Goal: Transaction & Acquisition: Purchase product/service

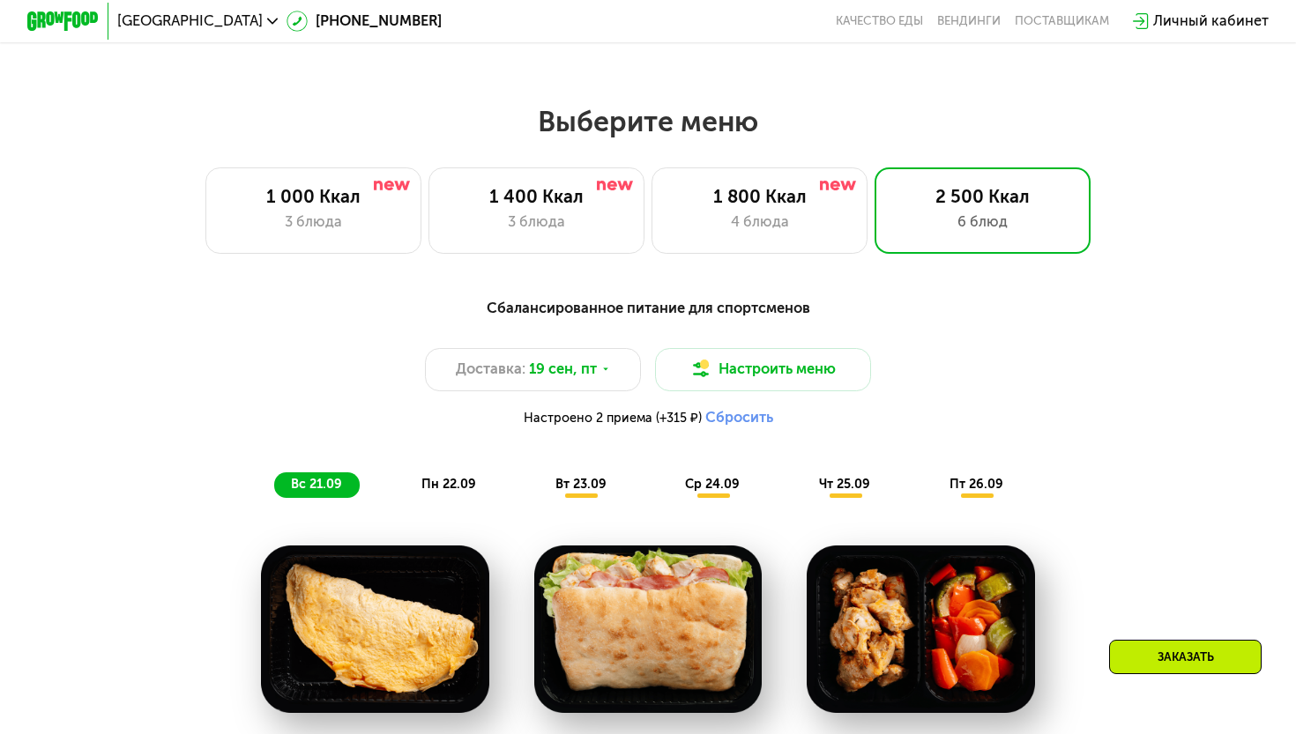
scroll to position [1079, 0]
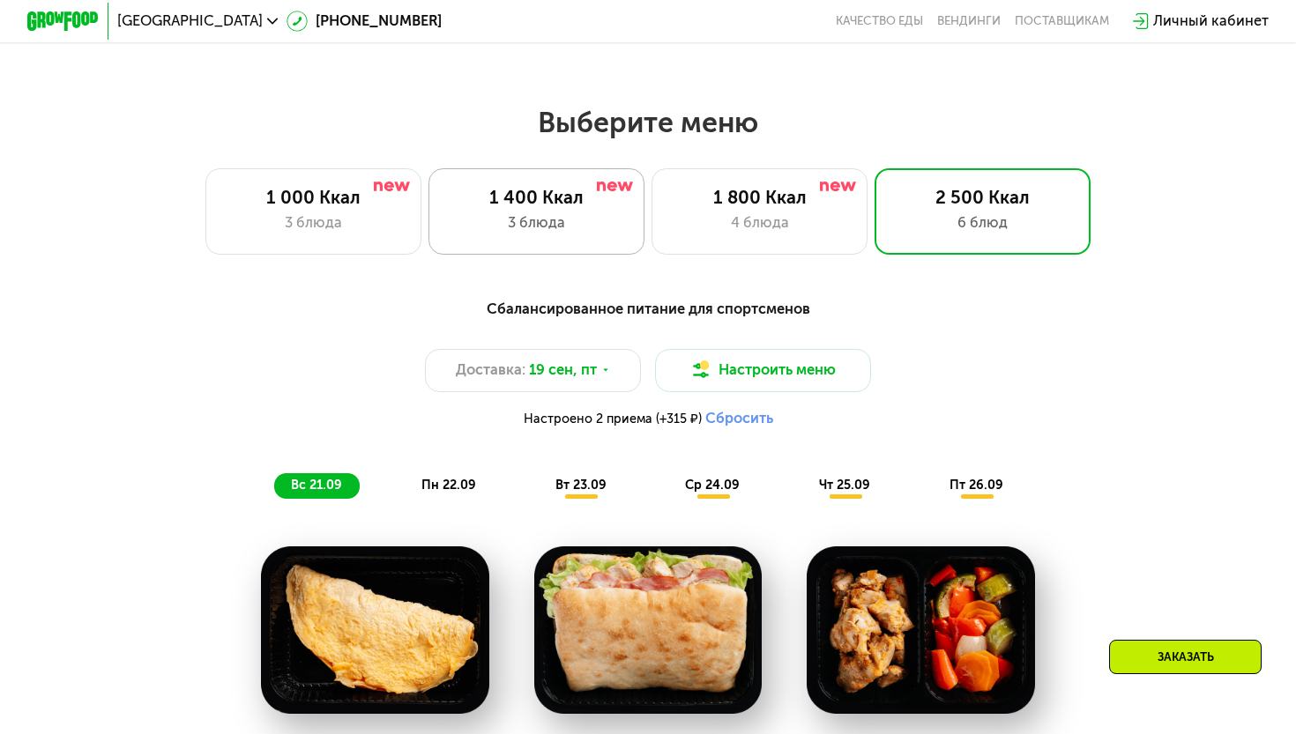
click at [598, 209] on div "1 400 Ккал 3 блюда" at bounding box center [536, 211] width 216 height 86
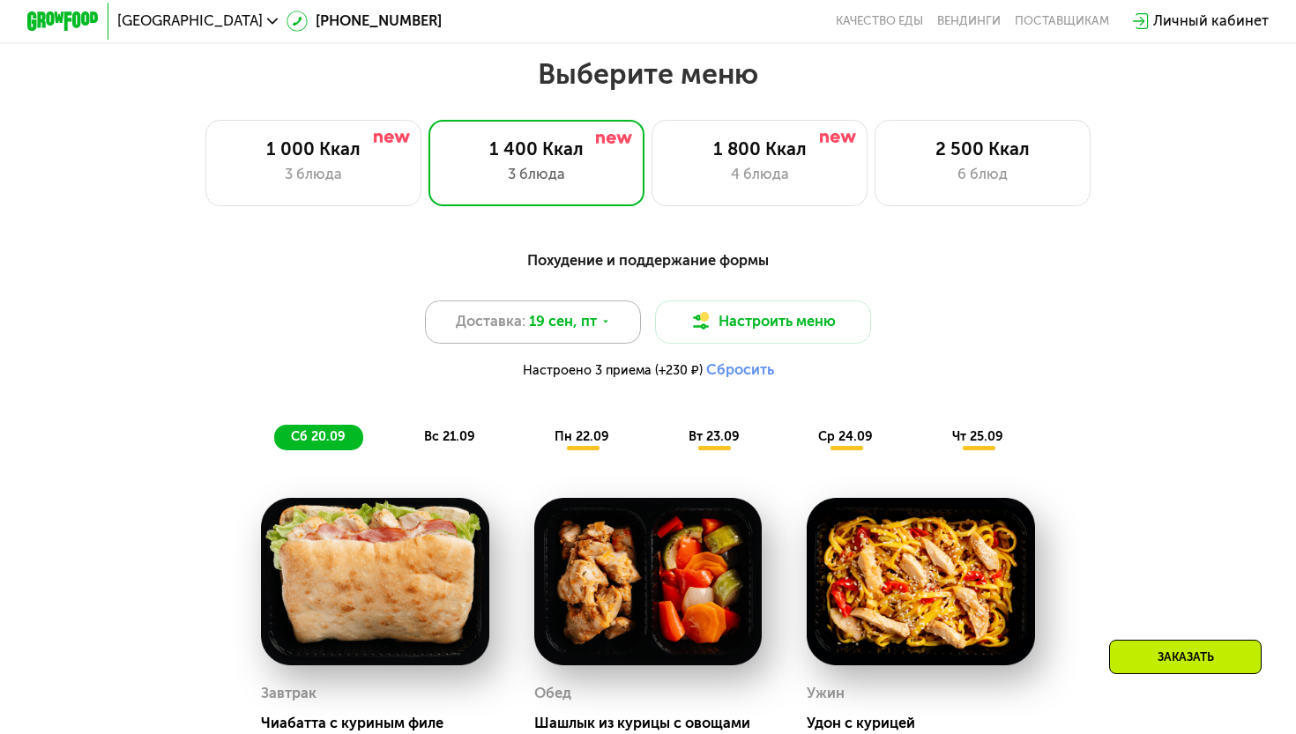
scroll to position [1084, 0]
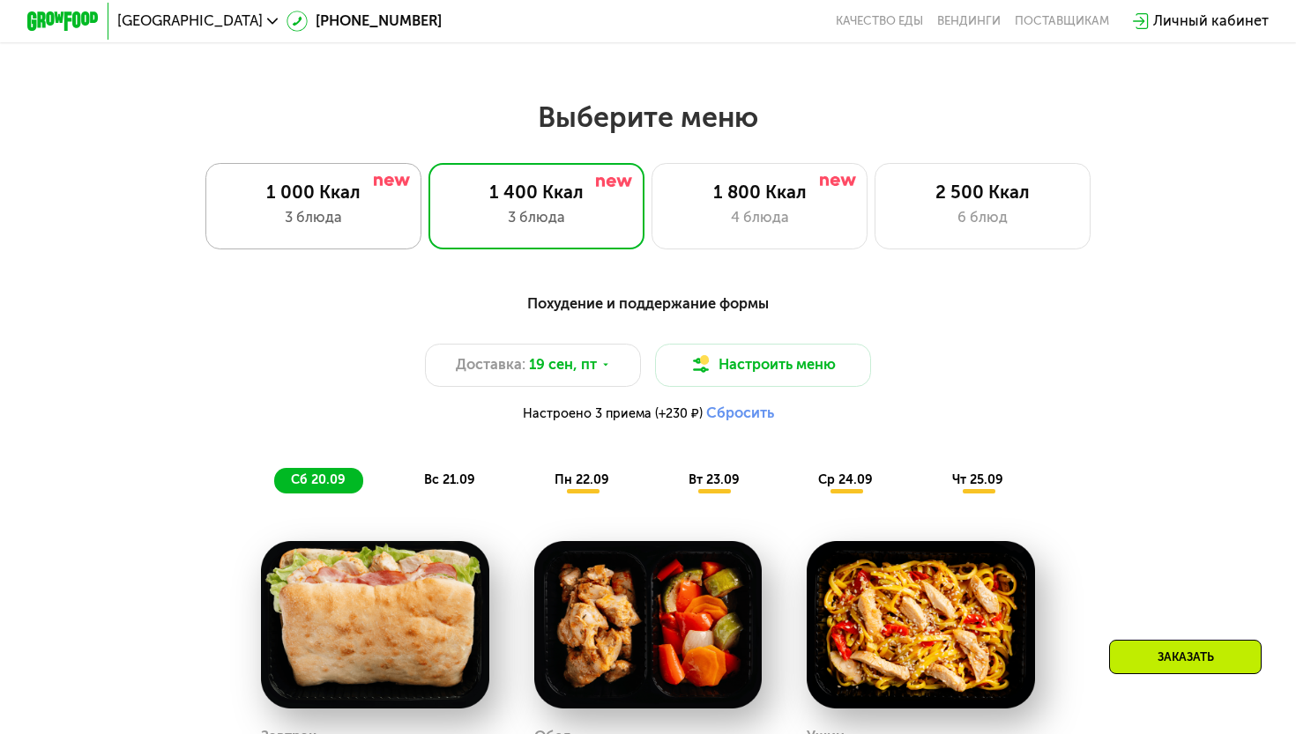
click at [307, 197] on div "1 000 Ккал" at bounding box center [313, 193] width 178 height 22
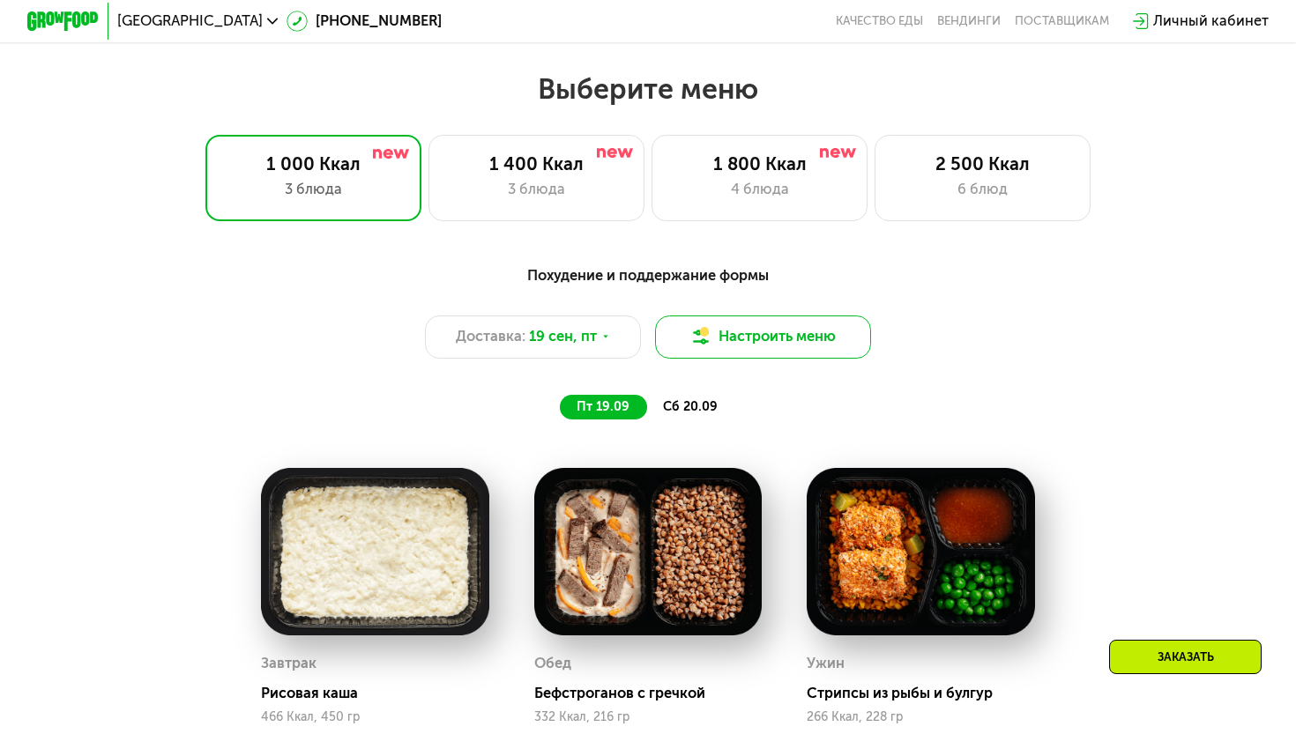
scroll to position [1143, 0]
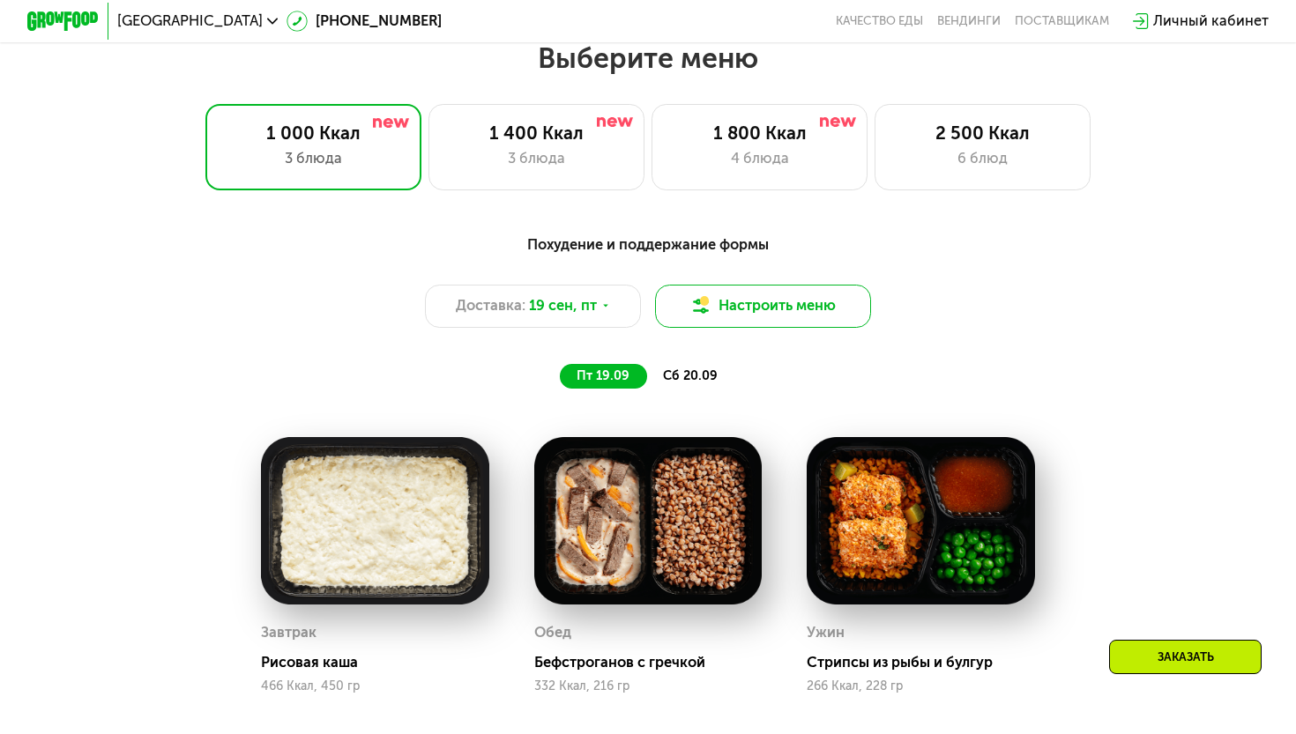
click at [798, 319] on button "Настроить меню" at bounding box center [763, 306] width 216 height 43
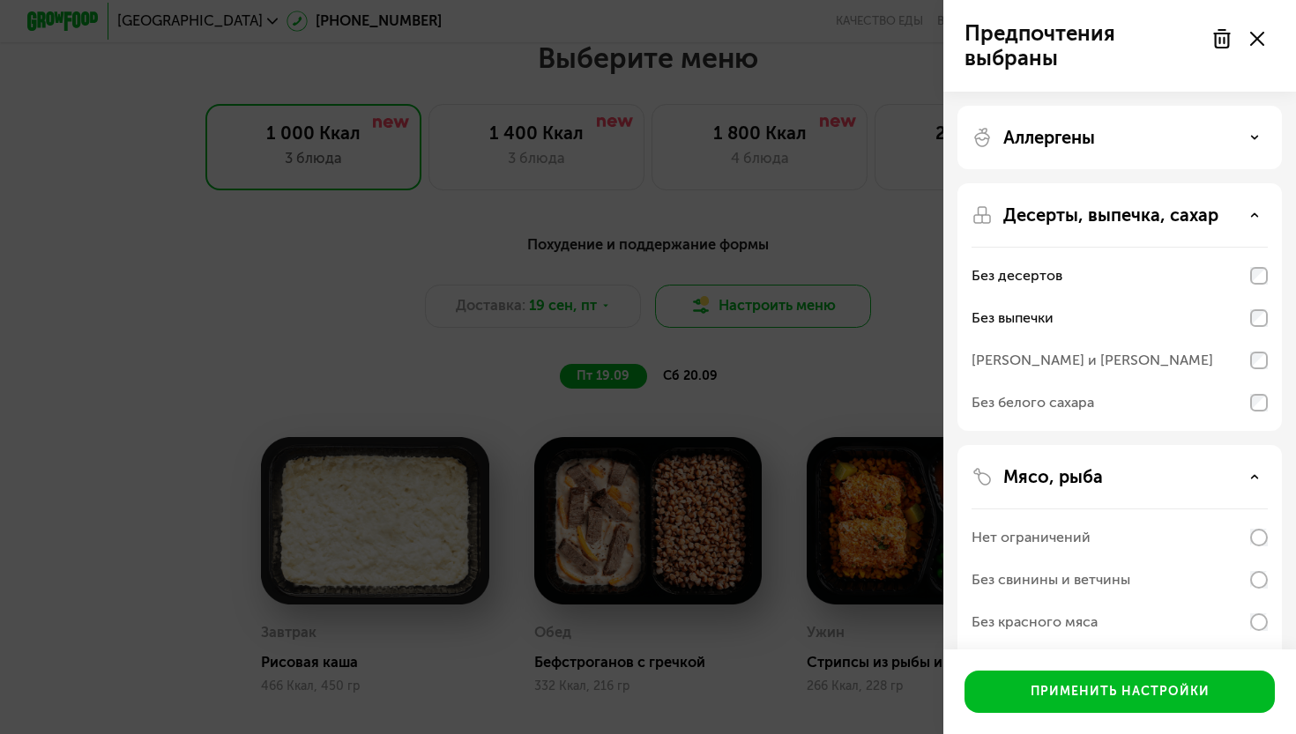
click at [798, 319] on div "Предпочтения выбраны Аллергены Десерты, выпечка, сахар Без десертов Без выпечки…" at bounding box center [648, 367] width 1296 height 734
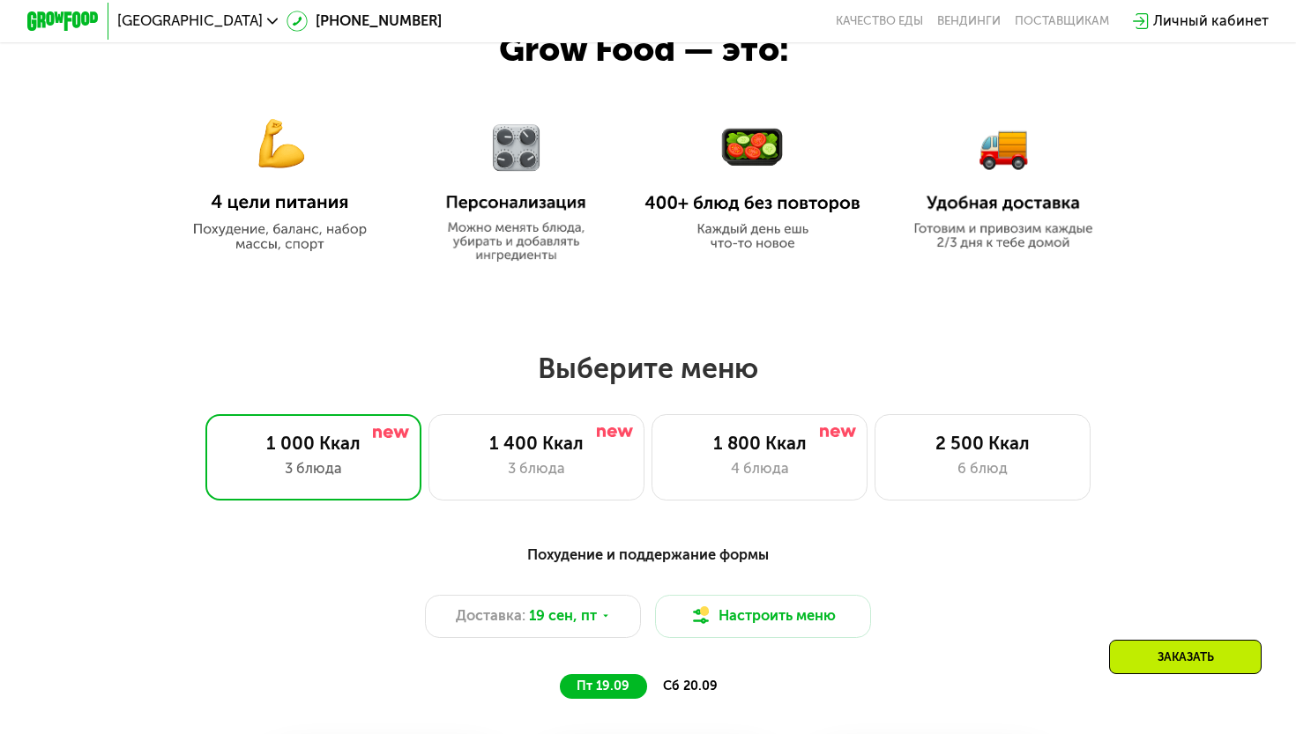
scroll to position [898, 0]
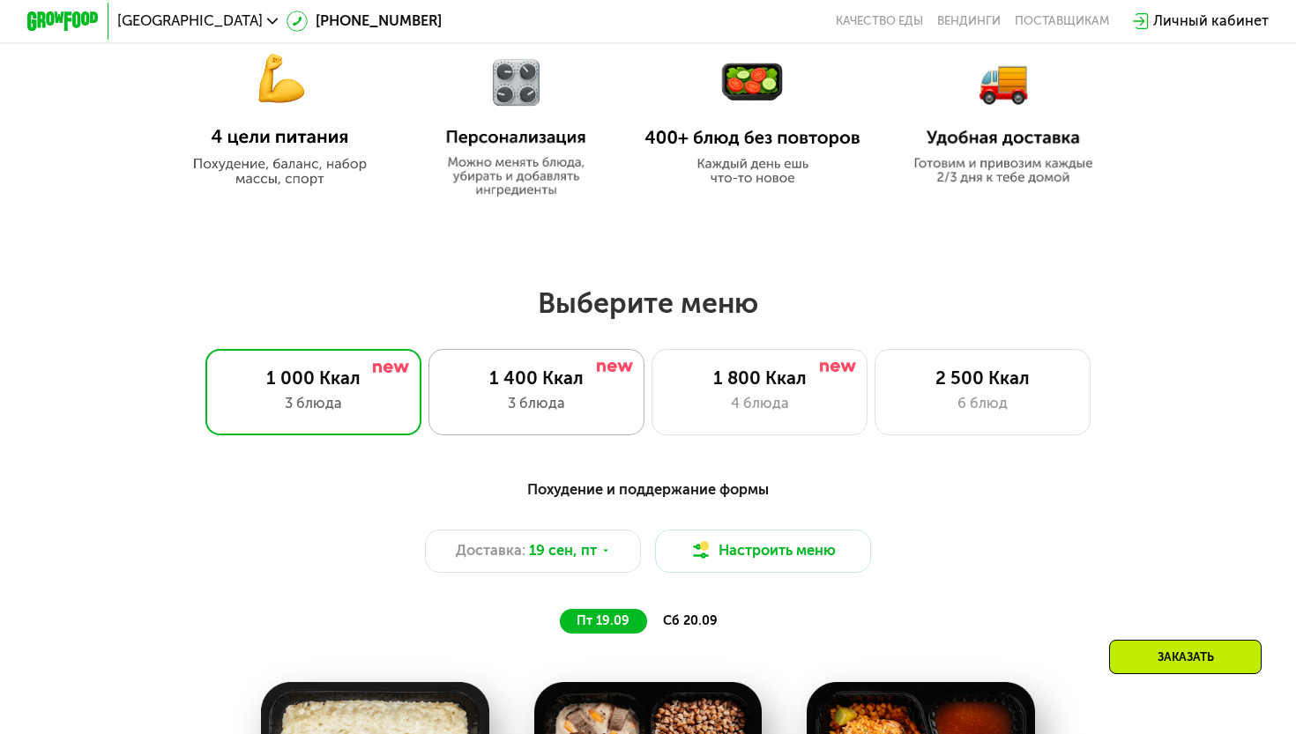
click at [557, 374] on div "1 400 Ккал" at bounding box center [536, 379] width 178 height 22
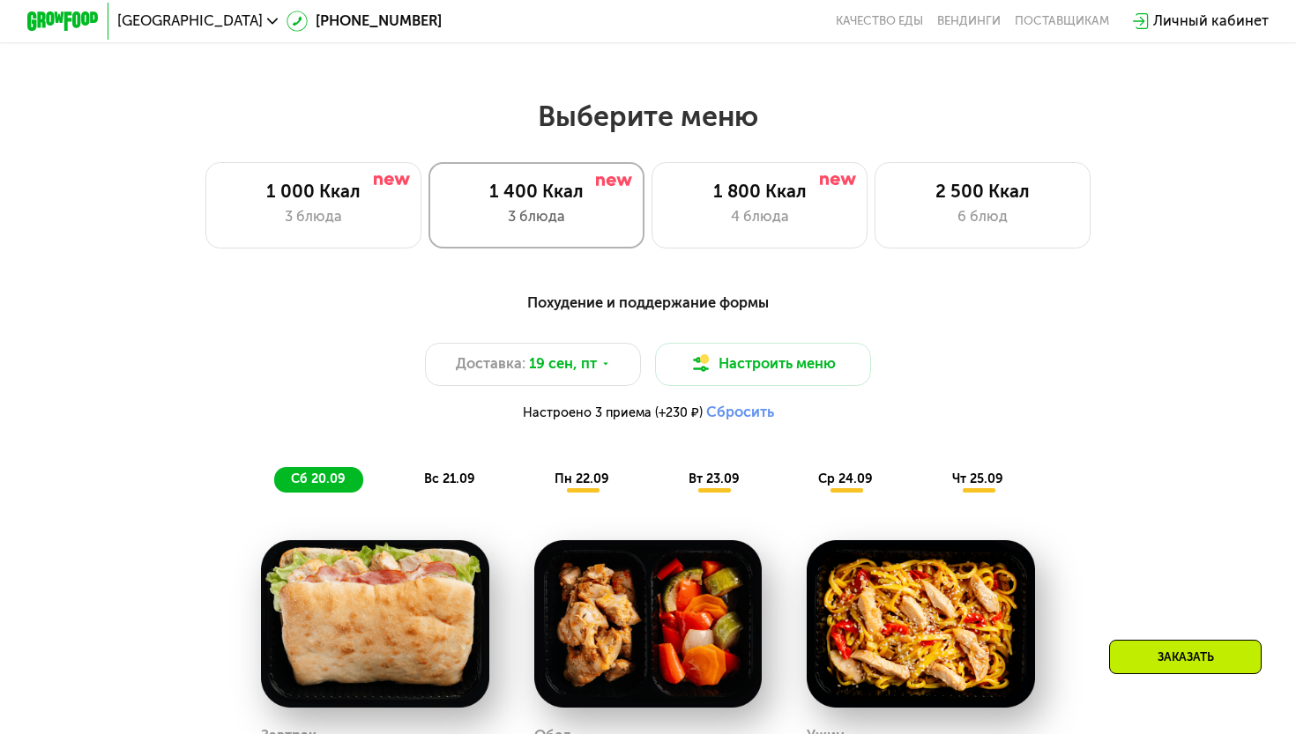
scroll to position [1108, 0]
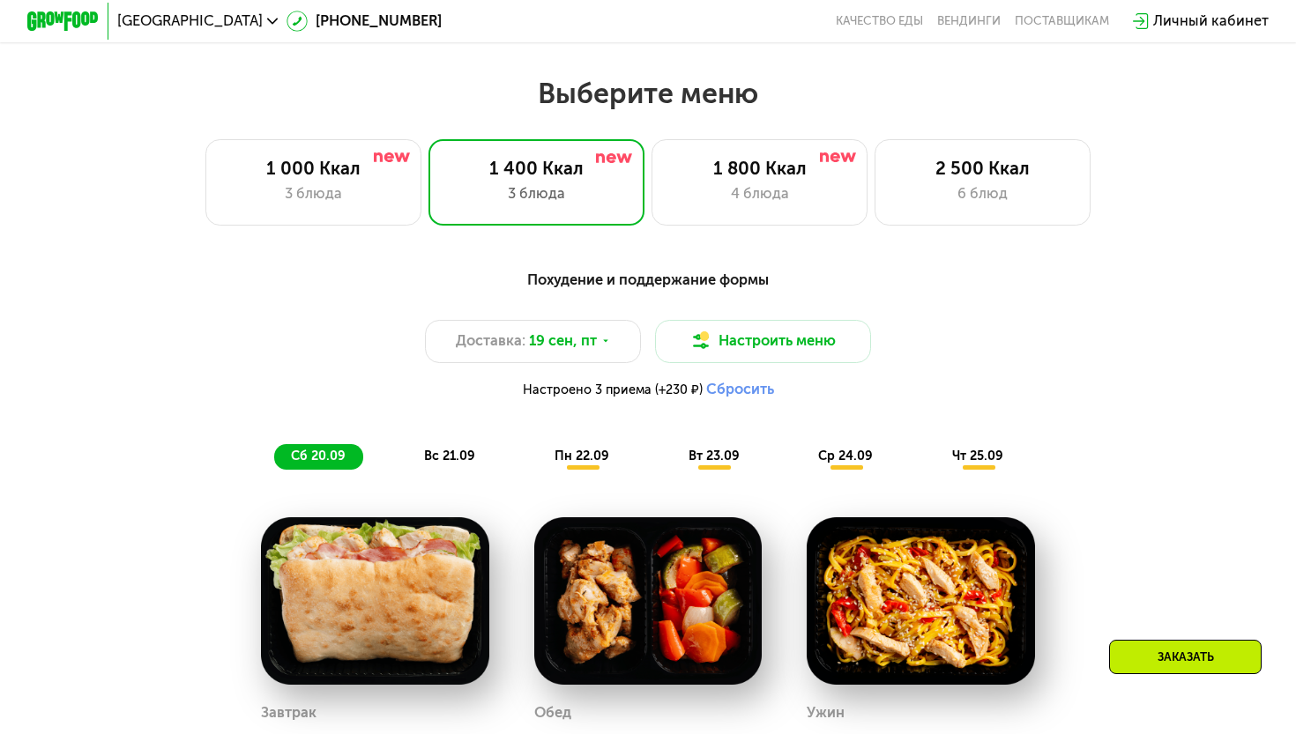
click at [583, 450] on span "пн 22.09" at bounding box center [581, 456] width 55 height 15
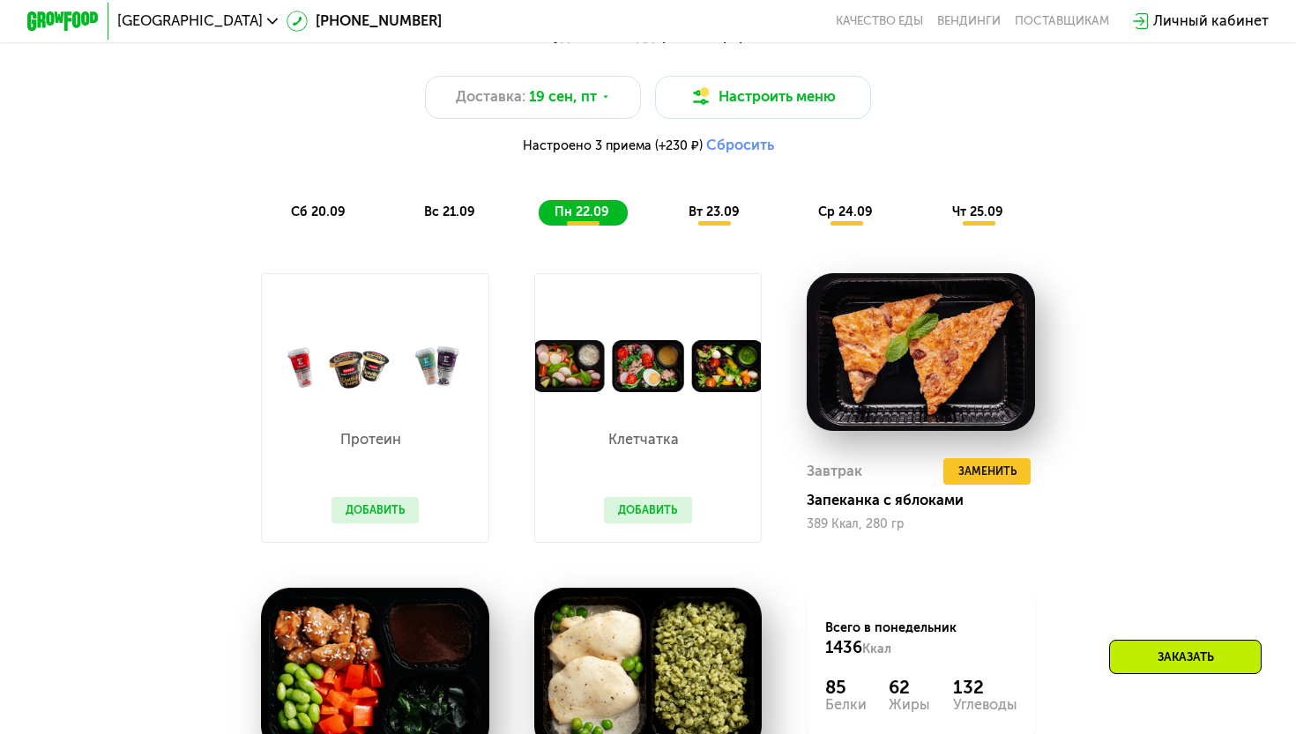
scroll to position [1360, 0]
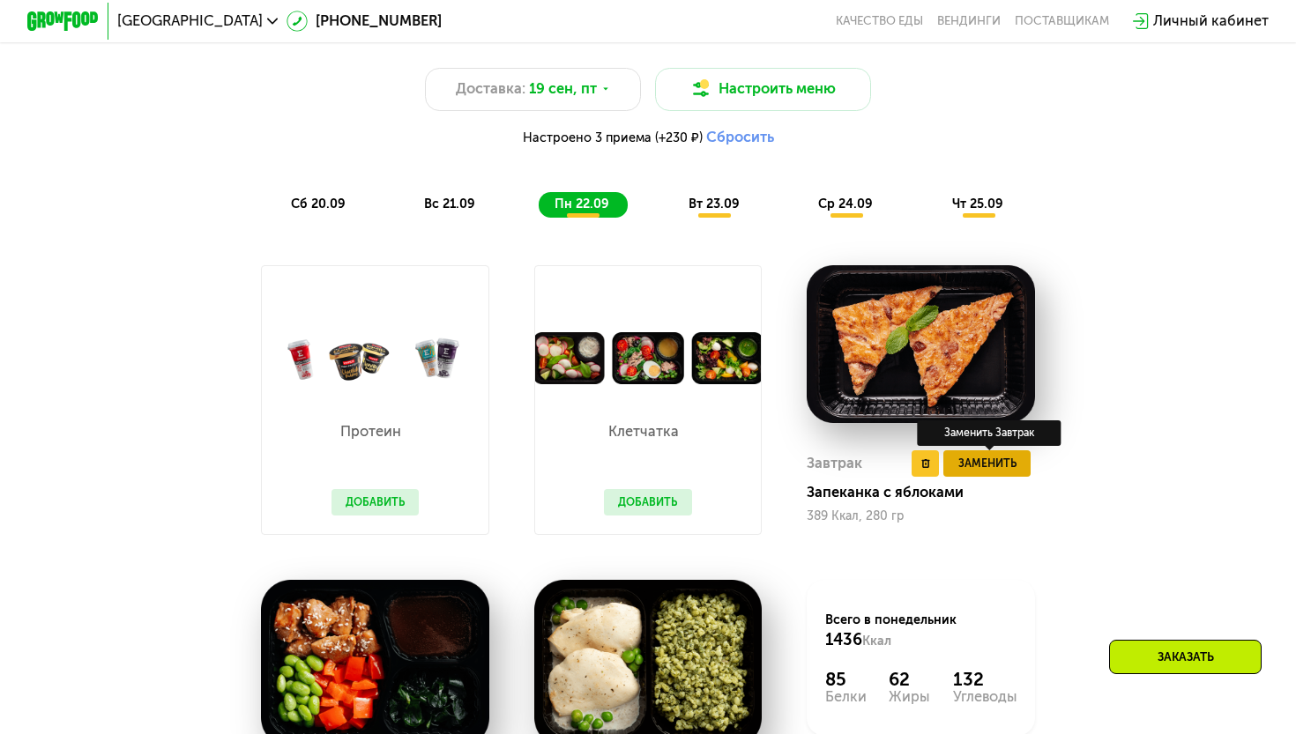
click at [1007, 463] on span "Заменить" at bounding box center [987, 464] width 58 height 18
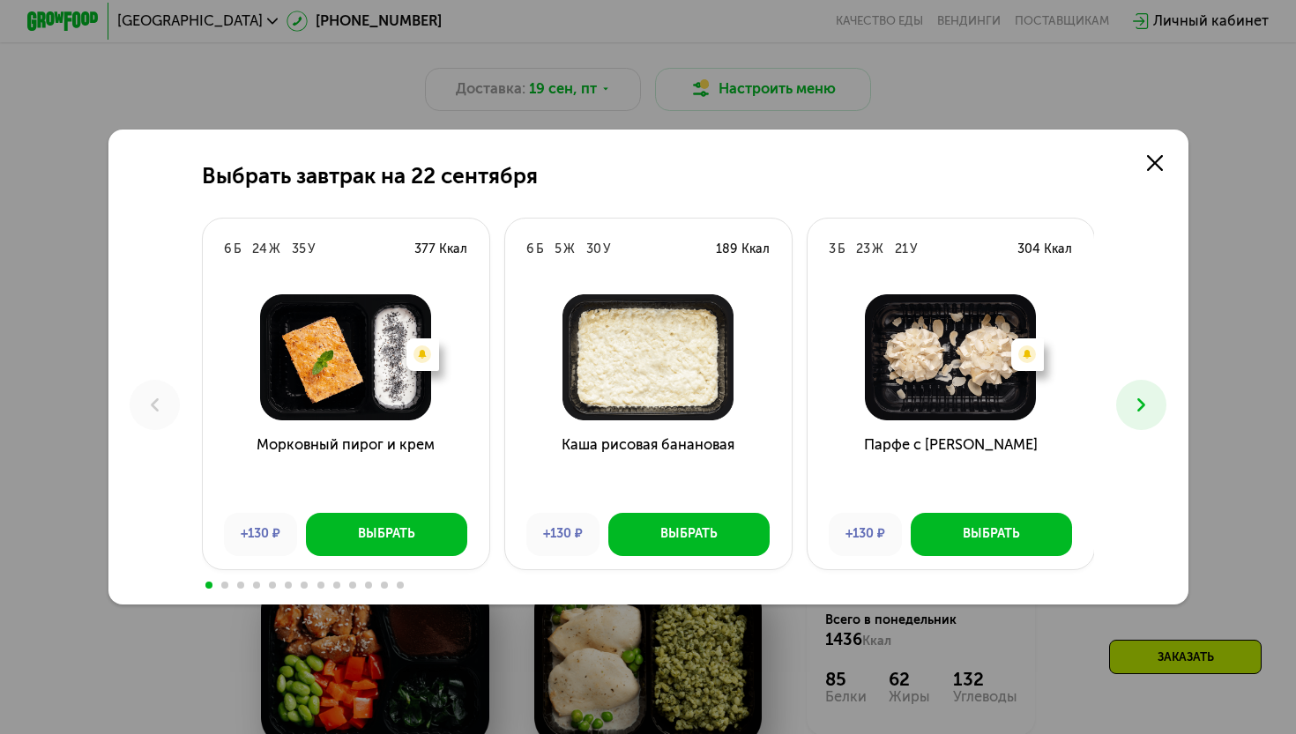
click at [1132, 420] on button at bounding box center [1141, 405] width 50 height 50
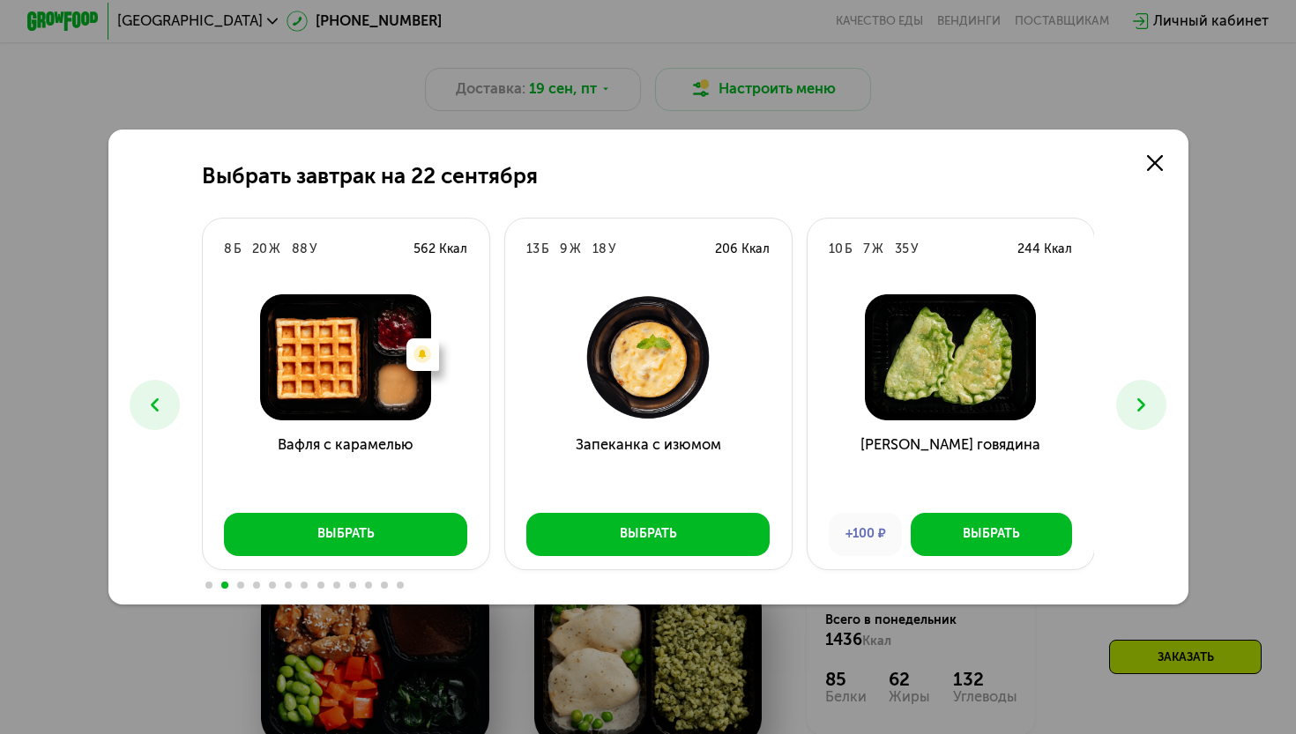
click at [1137, 414] on icon at bounding box center [1141, 405] width 22 height 22
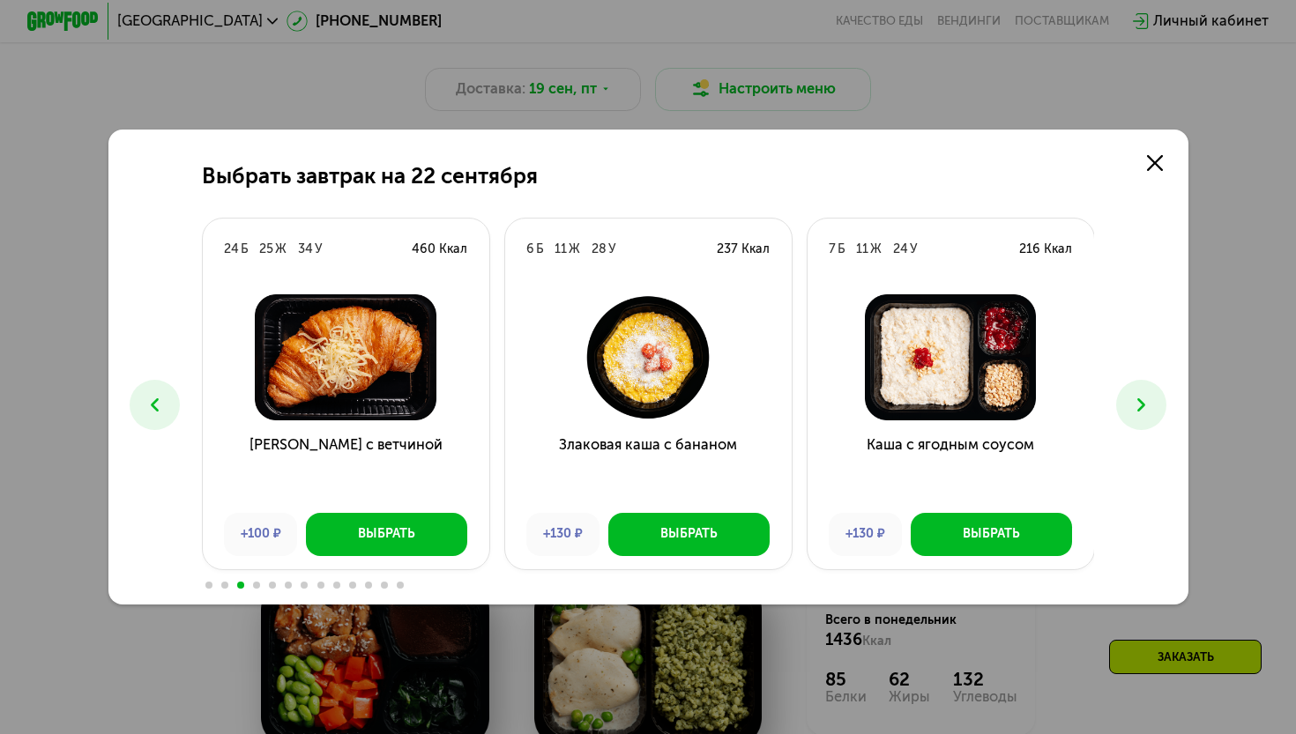
click at [1153, 402] on button at bounding box center [1141, 405] width 50 height 50
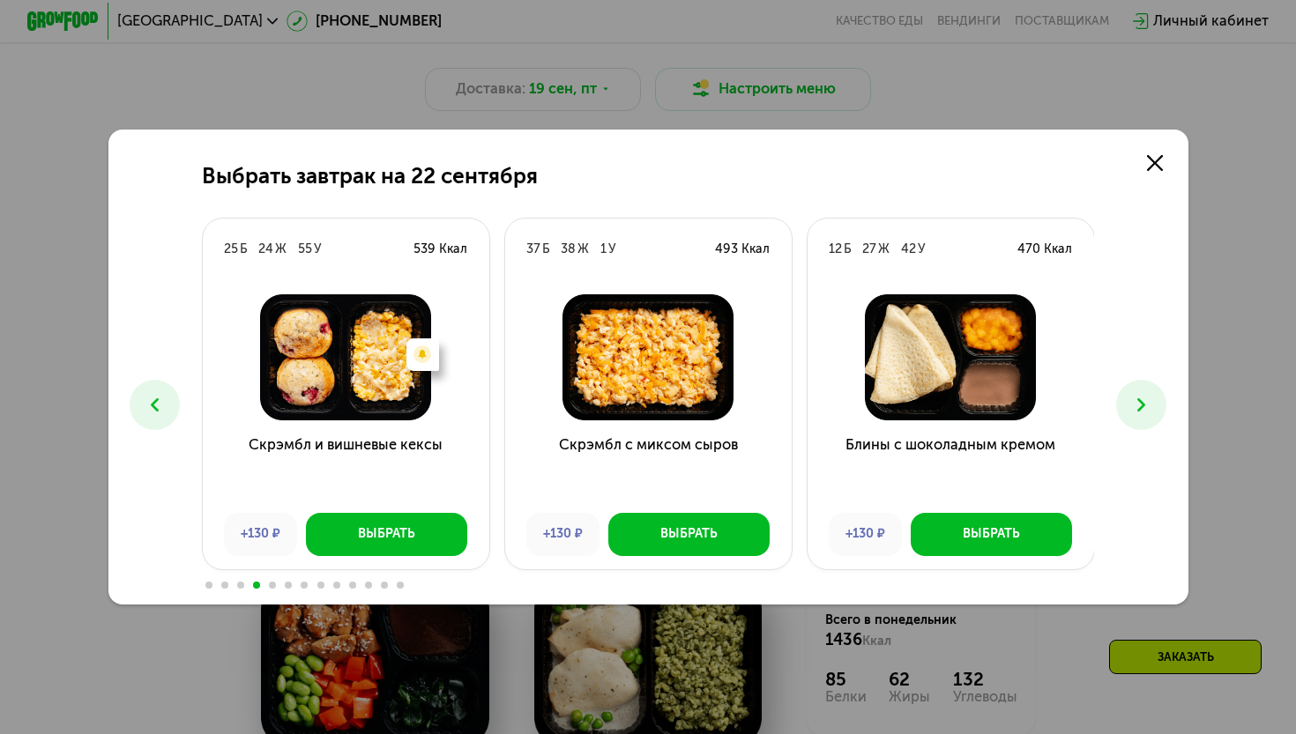
click at [1153, 402] on button at bounding box center [1141, 405] width 50 height 50
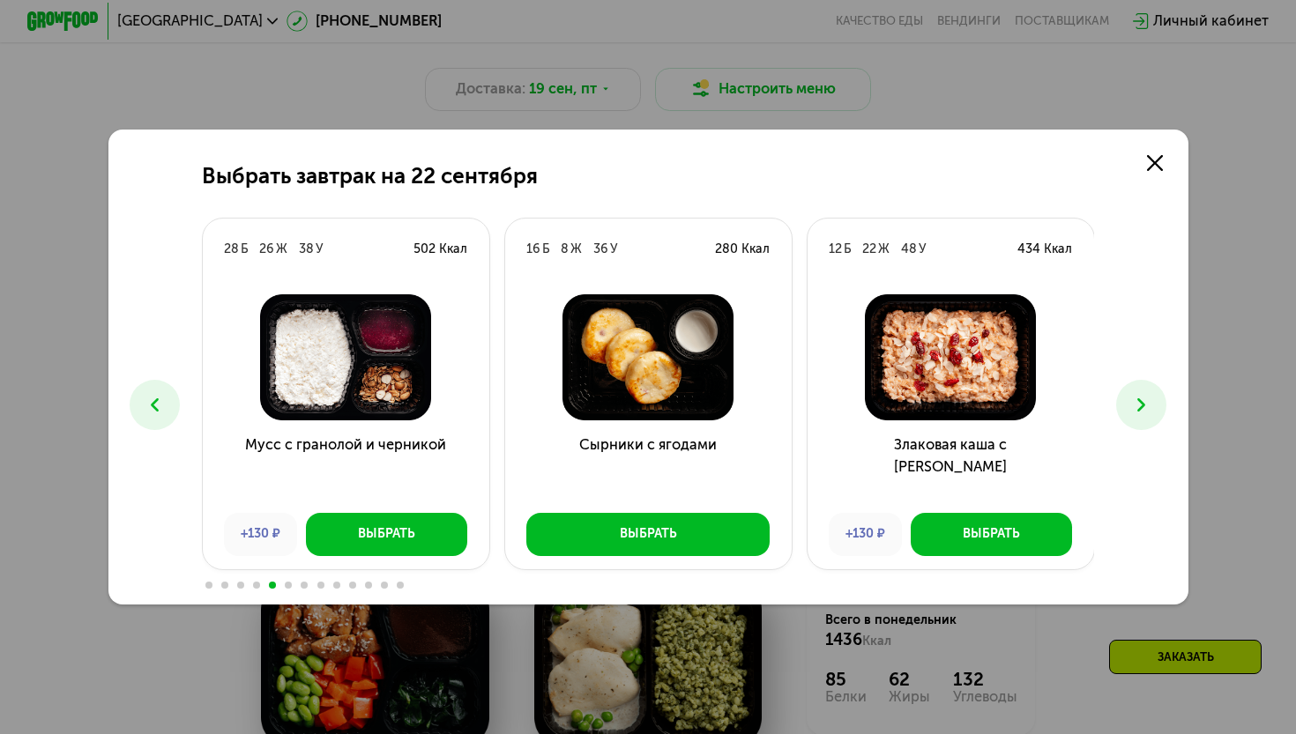
click at [603, 384] on img at bounding box center [647, 357] width 257 height 126
click at [642, 546] on button "Выбрать" at bounding box center [647, 534] width 243 height 43
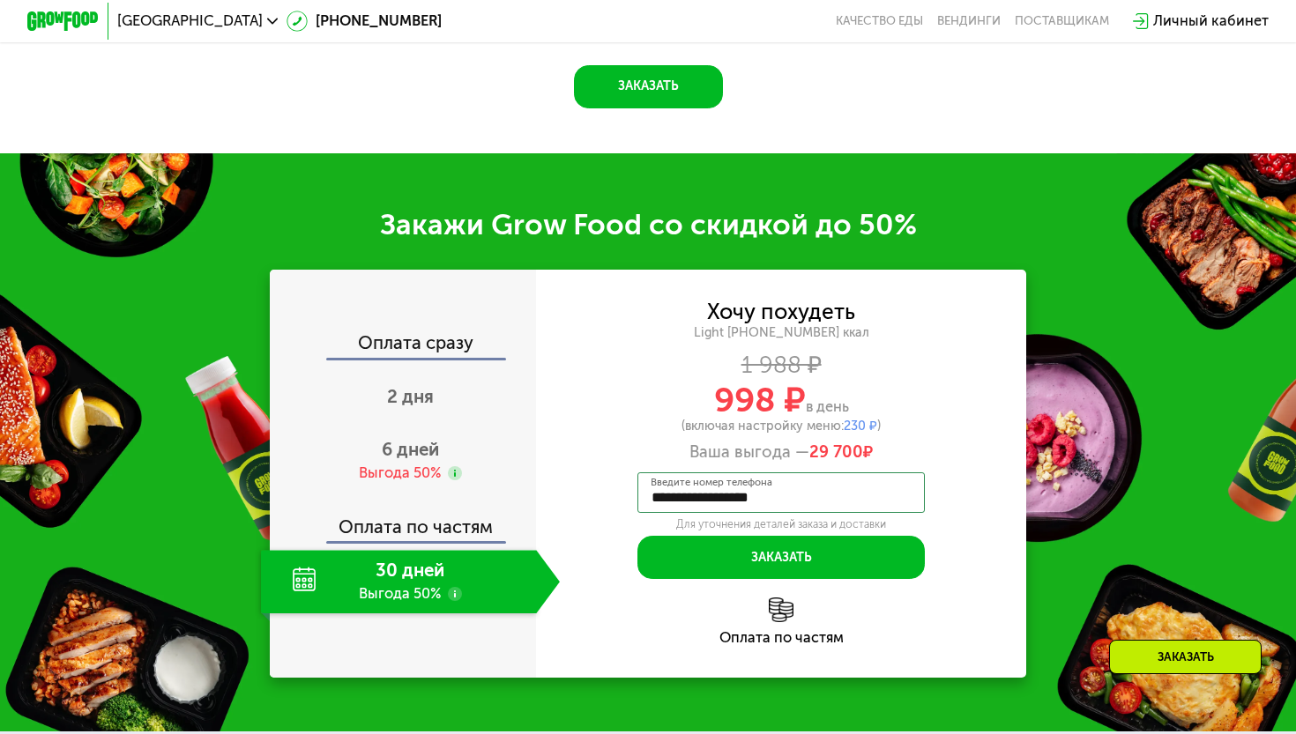
scroll to position [2165, 0]
